Goal: Task Accomplishment & Management: Manage account settings

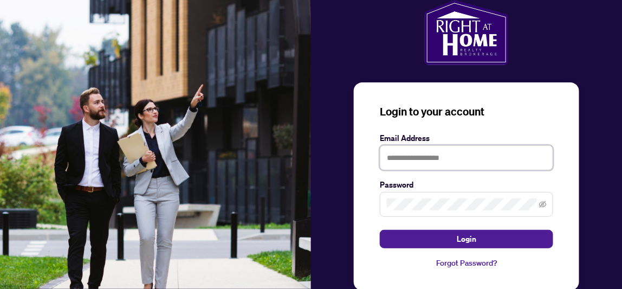
click at [393, 156] on input "text" at bounding box center [466, 157] width 173 height 25
type input "**********"
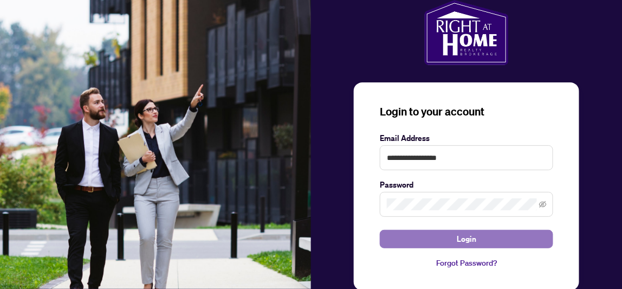
click at [466, 242] on span "Login" at bounding box center [466, 238] width 19 height 17
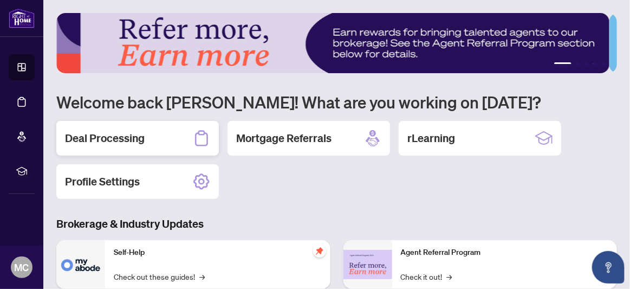
click at [144, 142] on h2 "Deal Processing" at bounding box center [105, 138] width 80 height 15
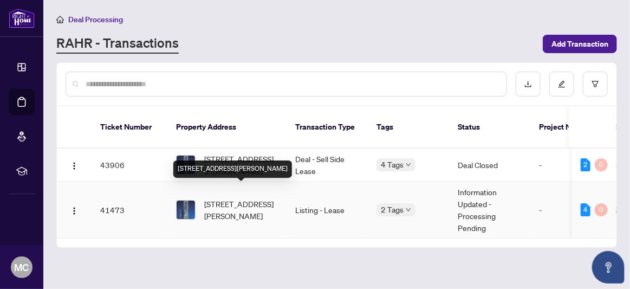
click at [243, 198] on span "[STREET_ADDRESS][PERSON_NAME]" at bounding box center [241, 210] width 74 height 24
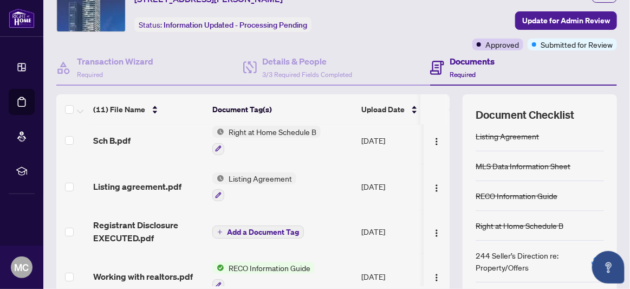
scroll to position [6, 0]
click at [593, 256] on icon "button" at bounding box center [595, 258] width 4 height 5
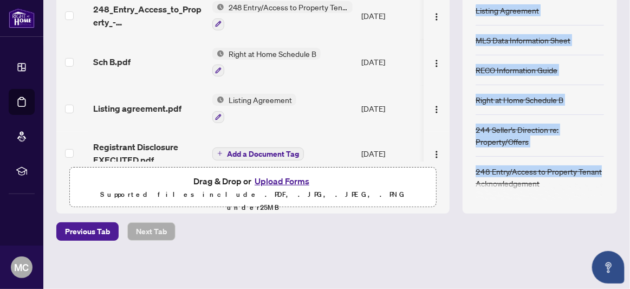
scroll to position [0, 0]
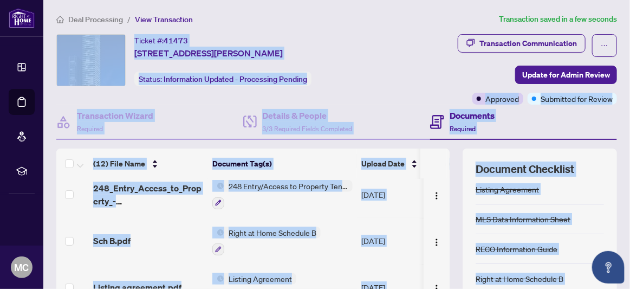
drag, startPoint x: 617, startPoint y: 164, endPoint x: 631, endPoint y: -40, distance: 204.7
click at [629, 0] on html "Dashboard Deal Processing Mortgage Referrals rLearning MC Michael Chow mmwchow@…" at bounding box center [315, 144] width 630 height 289
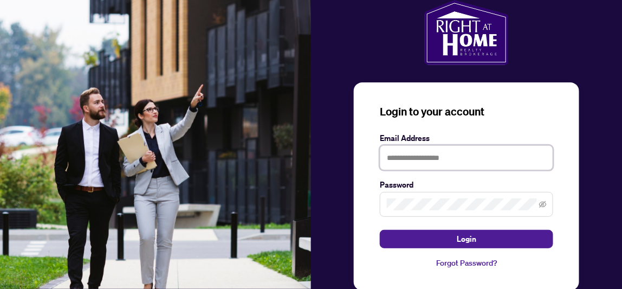
click at [427, 153] on input "text" at bounding box center [466, 157] width 173 height 25
type input "**********"
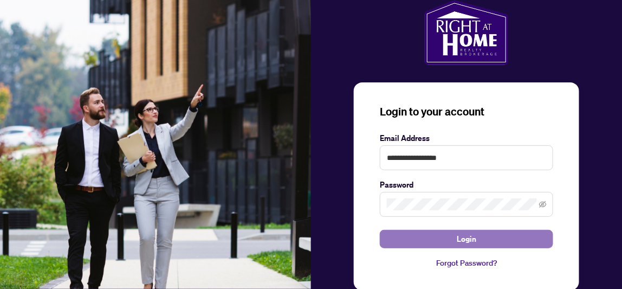
click at [473, 236] on span "Login" at bounding box center [466, 238] width 19 height 17
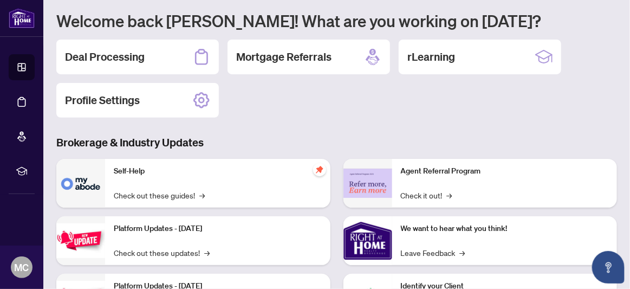
scroll to position [108, 0]
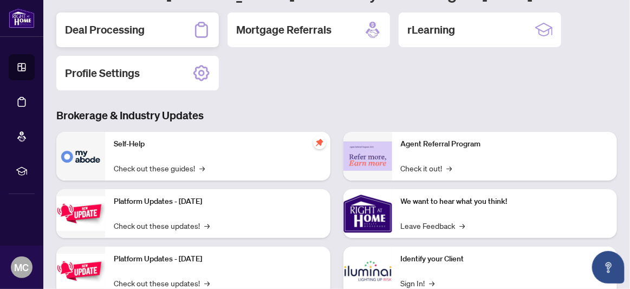
click at [123, 34] on h2 "Deal Processing" at bounding box center [105, 29] width 80 height 15
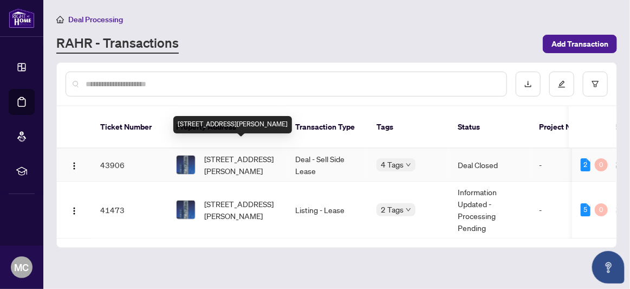
click at [266, 153] on span "[STREET_ADDRESS][PERSON_NAME]" at bounding box center [241, 165] width 74 height 24
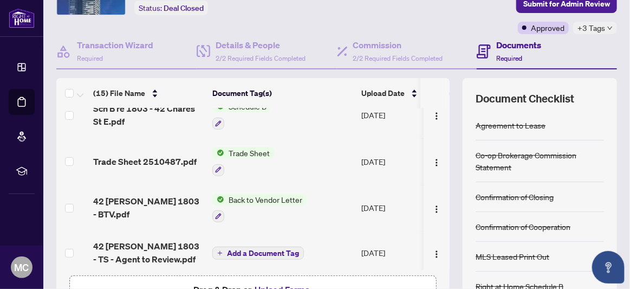
scroll to position [217, 0]
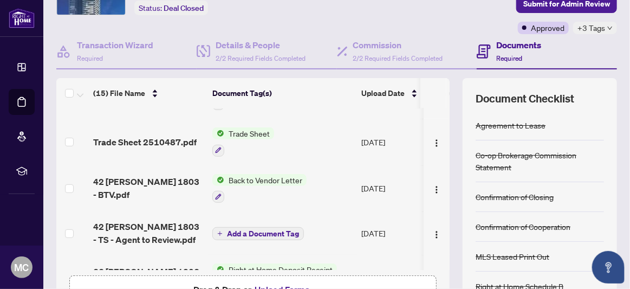
click at [261, 174] on span "Back to Vendor Letter" at bounding box center [265, 180] width 82 height 12
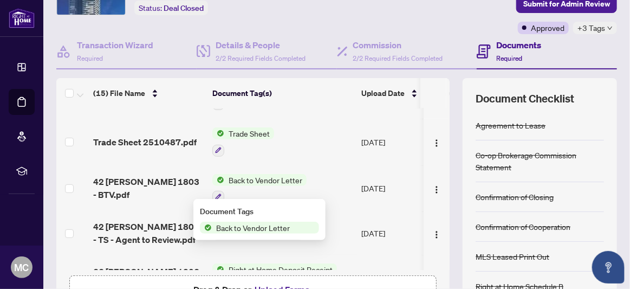
click at [261, 174] on span "Back to Vendor Letter" at bounding box center [265, 180] width 82 height 12
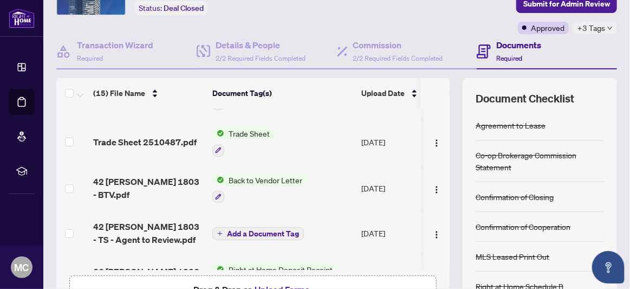
click at [261, 174] on span "Back to Vendor Letter" at bounding box center [265, 180] width 82 height 12
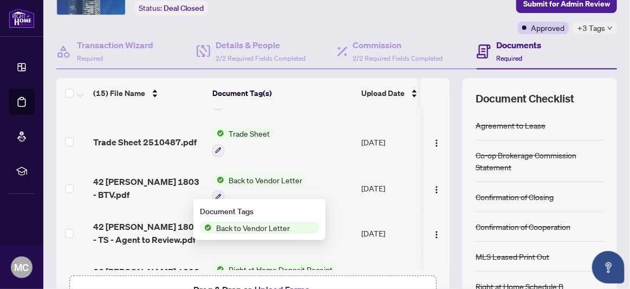
click at [238, 233] on span "Back to Vendor Letter" at bounding box center [253, 228] width 82 height 12
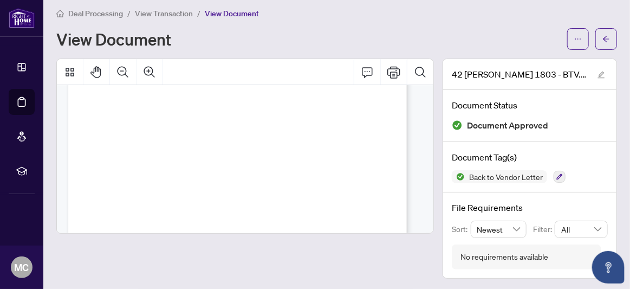
scroll to position [108, 0]
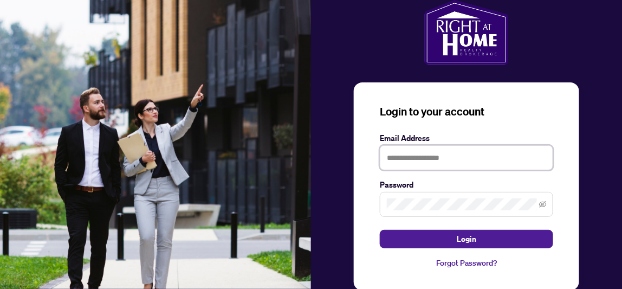
click at [388, 158] on input "text" at bounding box center [466, 157] width 173 height 25
type input "**********"
click at [380, 230] on button "Login" at bounding box center [466, 239] width 173 height 18
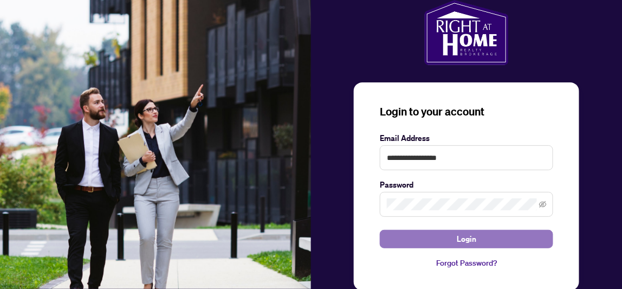
click at [466, 235] on span "Login" at bounding box center [466, 238] width 19 height 17
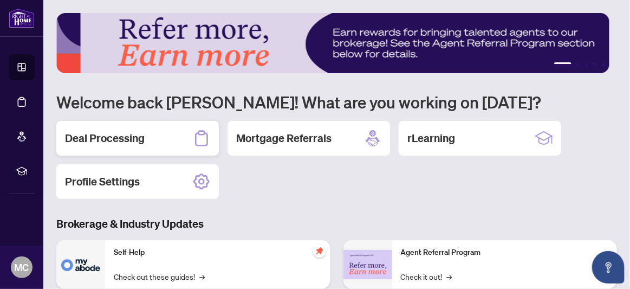
click at [141, 137] on h2 "Deal Processing" at bounding box center [105, 138] width 80 height 15
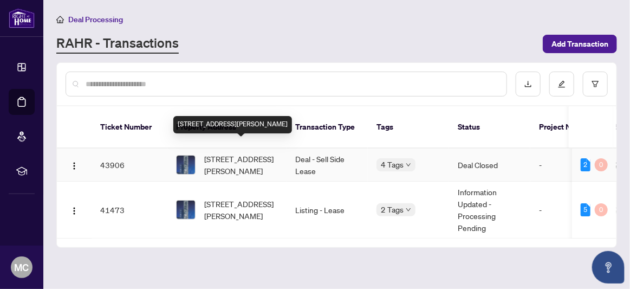
click at [223, 153] on span "[STREET_ADDRESS][PERSON_NAME]" at bounding box center [241, 165] width 74 height 24
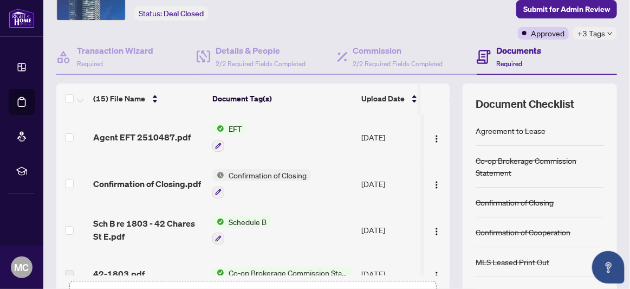
scroll to position [108, 0]
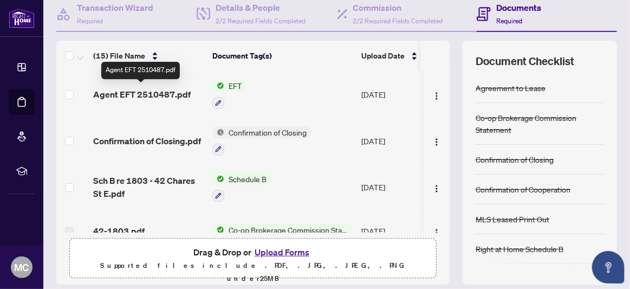
click at [167, 90] on span "Agent EFT 2510487.pdf" at bounding box center [141, 94] width 97 height 13
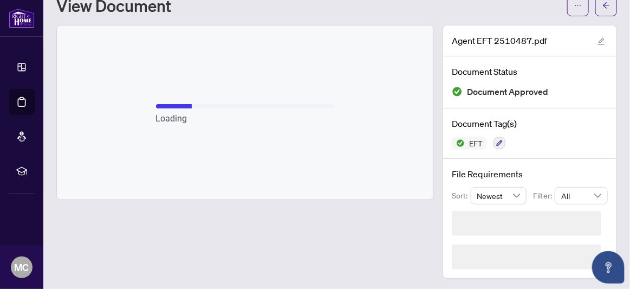
scroll to position [6, 0]
